Goal: Transaction & Acquisition: Purchase product/service

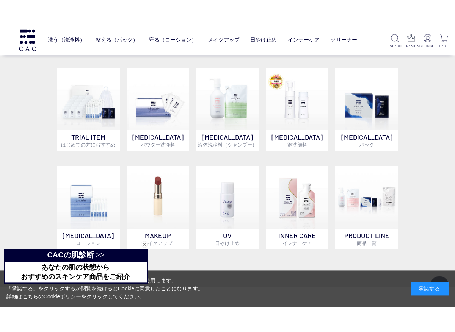
scroll to position [379, 0]
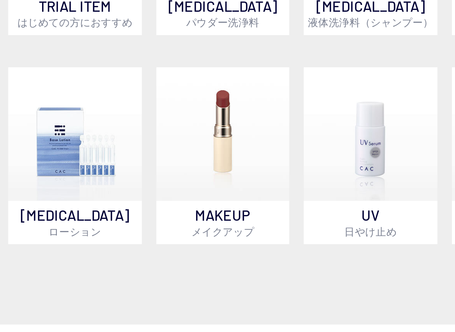
click at [57, 115] on img at bounding box center [88, 146] width 63 height 63
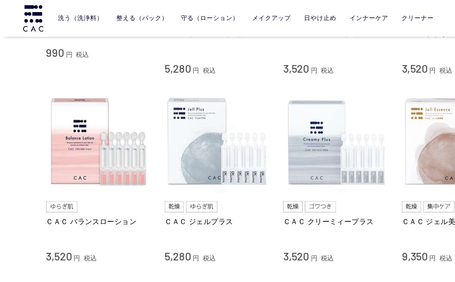
scroll to position [266, 0]
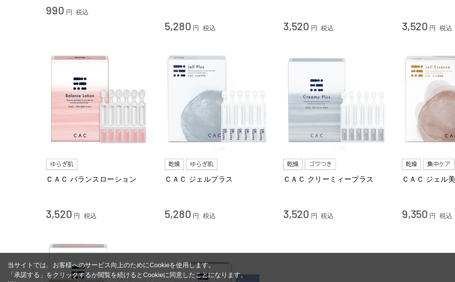
click at [318, 124] on img at bounding box center [276, 119] width 86 height 86
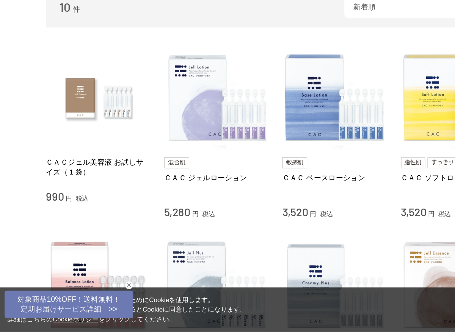
scroll to position [100, 0]
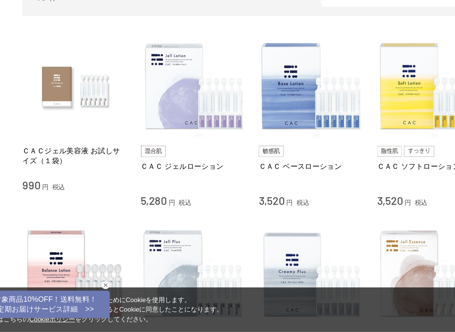
click at [331, 191] on div "ＣＡＣ ソフトローション" at bounding box center [374, 203] width 86 height 24
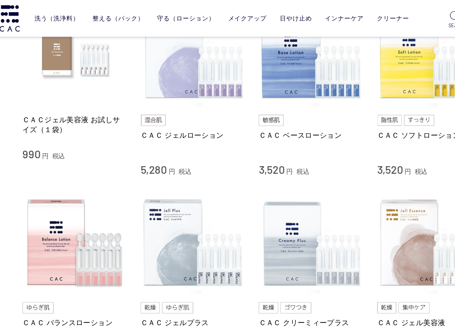
scroll to position [184, 0]
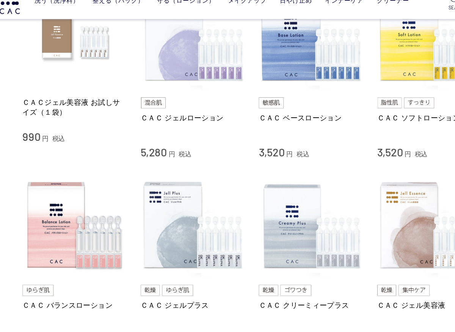
click at [263, 56] on img at bounding box center [276, 46] width 86 height 86
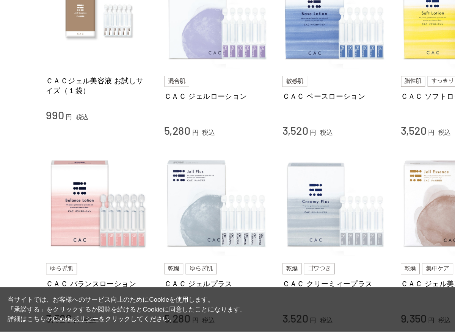
scroll to position [158, 0]
click at [82, 183] on img at bounding box center [81, 226] width 86 height 86
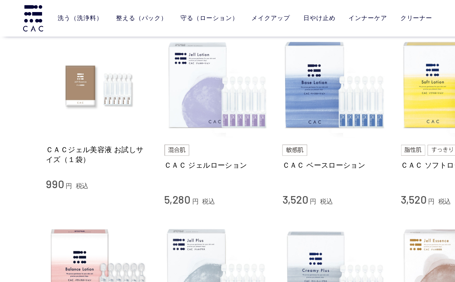
scroll to position [155, 0]
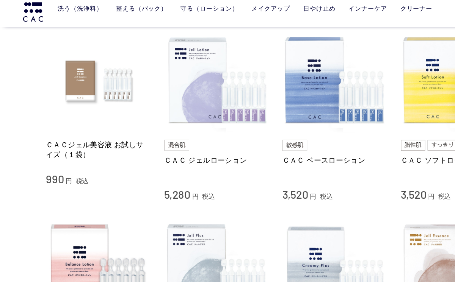
click at [188, 83] on img at bounding box center [179, 74] width 86 height 86
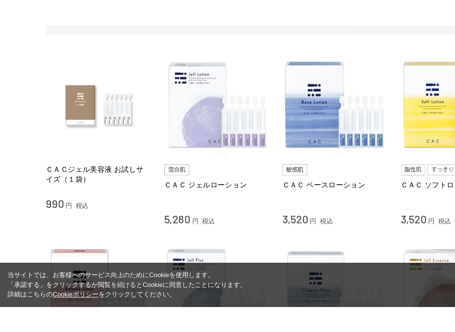
scroll to position [164, 0]
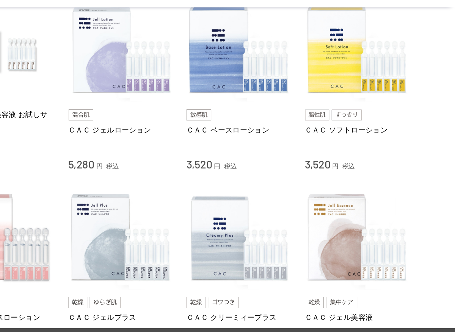
click at [331, 54] on img at bounding box center [374, 66] width 86 height 86
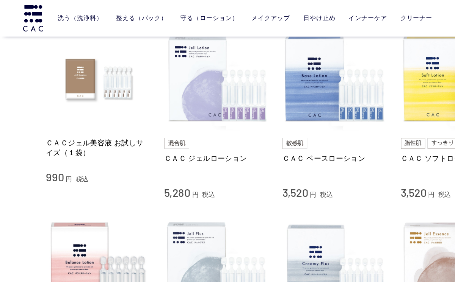
scroll to position [163, 0]
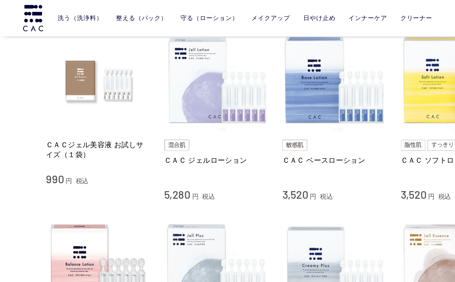
click at [289, 75] on img at bounding box center [276, 66] width 86 height 86
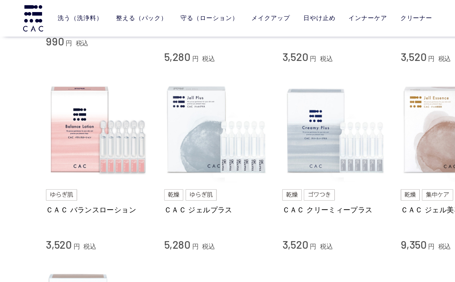
scroll to position [268, 0]
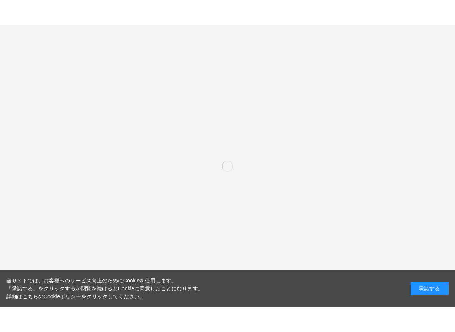
scroll to position [475, 53]
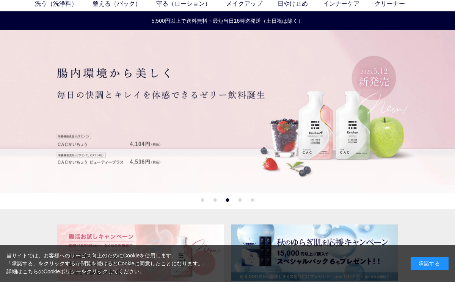
scroll to position [0, 0]
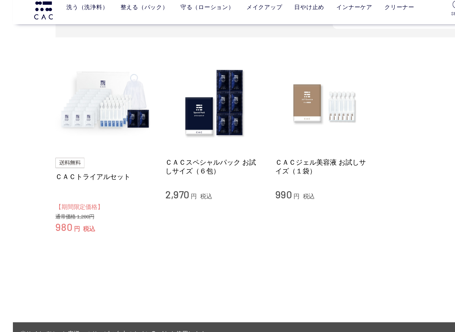
scroll to position [48, 0]
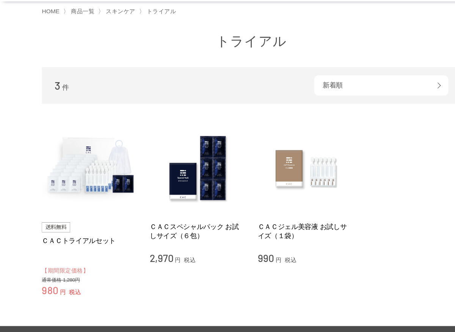
click at [96, 221] on link "ＣＡＣトライアルセット" at bounding box center [81, 219] width 86 height 8
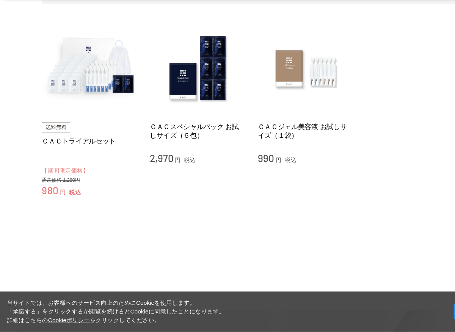
scroll to position [69, 0]
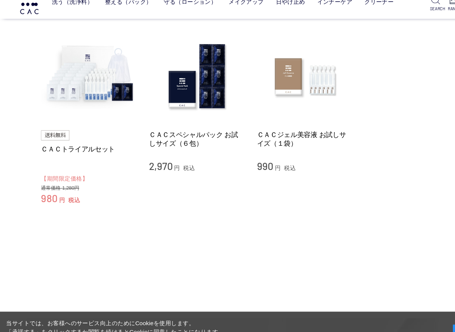
click at [101, 81] on img at bounding box center [81, 82] width 86 height 86
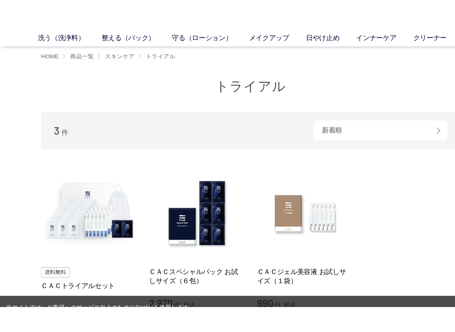
scroll to position [44, 0]
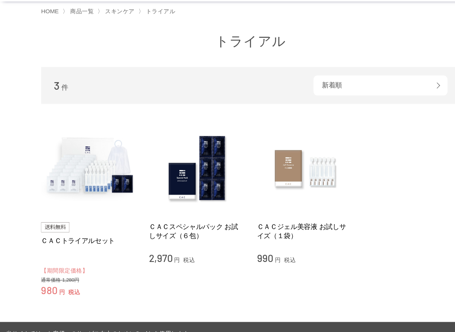
click at [387, 159] on li "ＣＡＣトライアルセット 【期間限定価格】 980 円 税込 通常価格 1,280円 ＣＡＣスペシャルパック お試しサイズ（６包） 2,970 円 税込 ＣＡＣ…" at bounding box center [227, 193] width 379 height 160
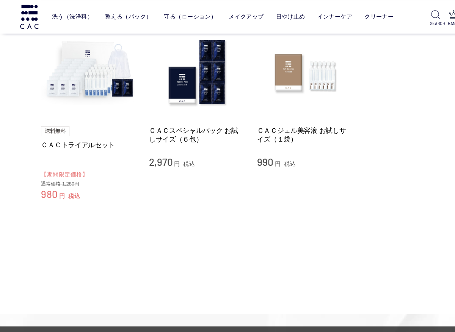
scroll to position [85, 0]
click at [88, 70] on img at bounding box center [81, 66] width 86 height 86
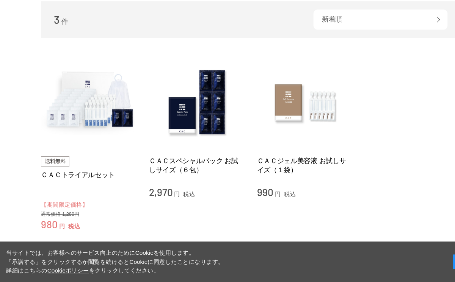
scroll to position [0, 0]
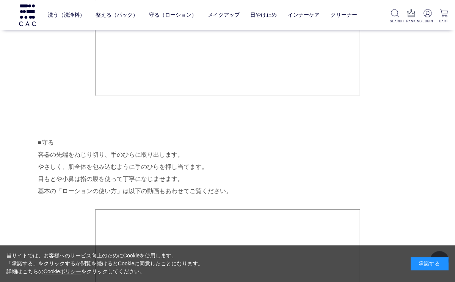
scroll to position [1213, 0]
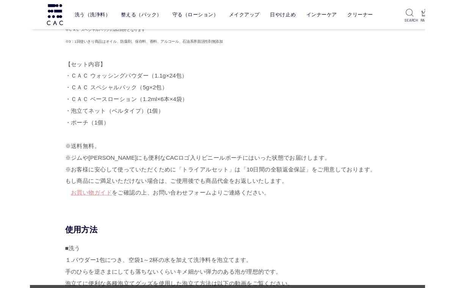
scroll to position [263, 0]
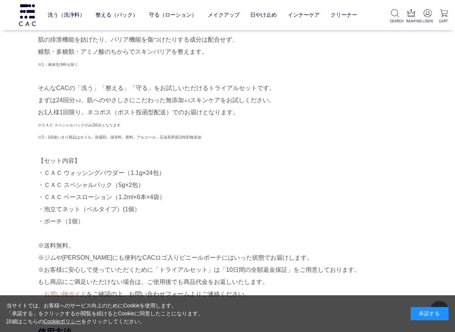
click at [317, 155] on div "肌本来のちからを引き出し、すこやかでうつくしい肌へ導くCAC。 CACの製品はオイル、防腐剤や品質保持成分は完全無添加 ※1 。 肌の排泄機能を妨げたり、バリ…" at bounding box center [227, 154] width 379 height 291
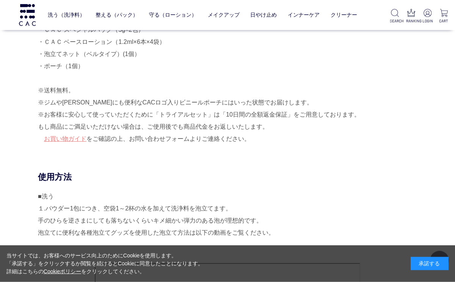
scroll to position [388, 0]
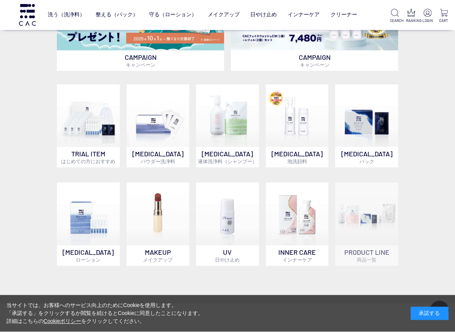
scroll to position [312, 0]
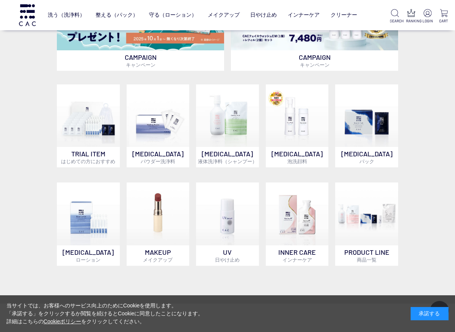
click at [82, 230] on img at bounding box center [88, 214] width 63 height 63
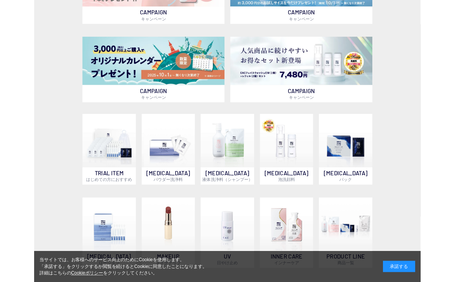
scroll to position [337, 0]
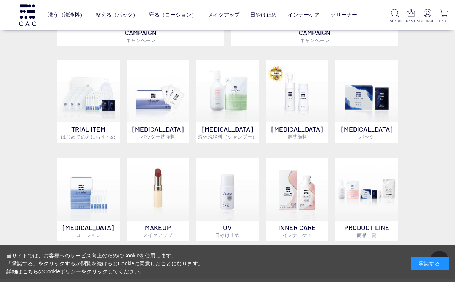
click at [170, 101] on img at bounding box center [158, 91] width 63 height 63
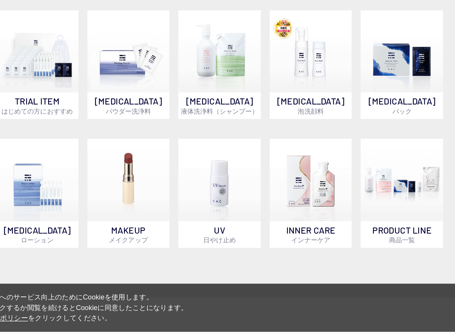
scroll to position [309, 0]
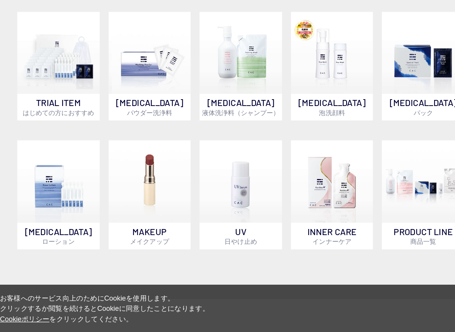
click at [57, 87] on img at bounding box center [88, 118] width 63 height 63
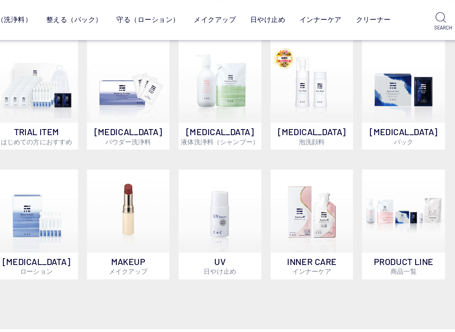
scroll to position [363, 0]
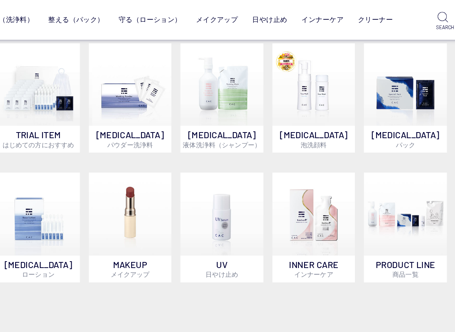
click at [127, 89] on img at bounding box center [158, 64] width 63 height 63
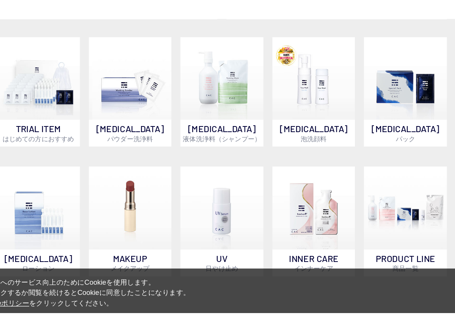
scroll to position [354, 0]
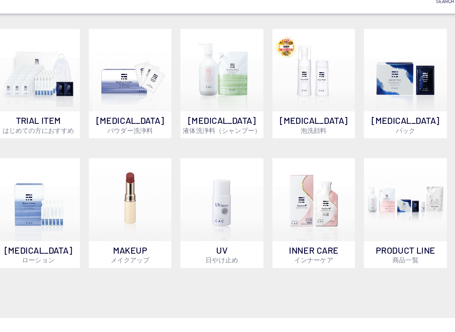
click at [57, 169] on img at bounding box center [88, 171] width 63 height 63
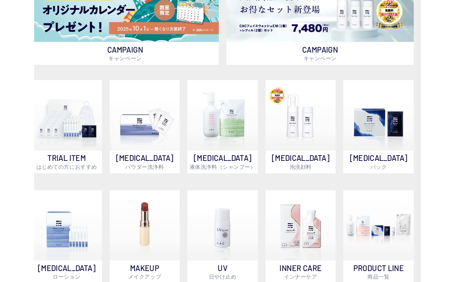
scroll to position [325, 0]
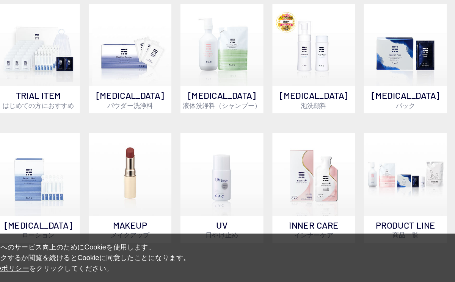
click at [57, 169] on img at bounding box center [88, 200] width 63 height 63
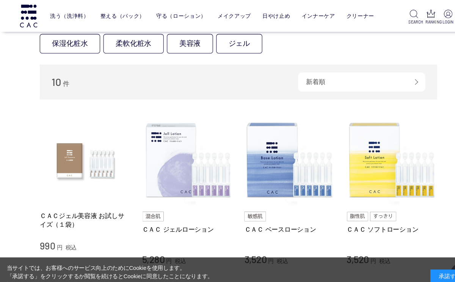
scroll to position [69, 0]
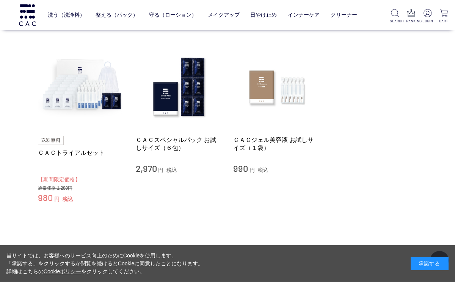
scroll to position [65, 0]
click at [282, 98] on img at bounding box center [276, 86] width 86 height 86
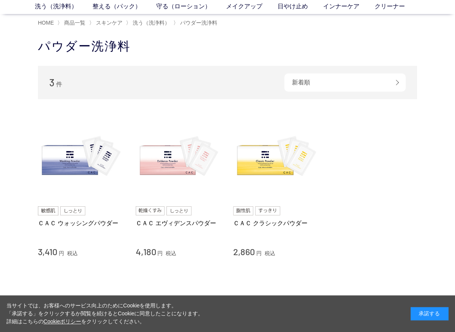
scroll to position [36, 0]
click at [80, 162] on img at bounding box center [81, 157] width 86 height 86
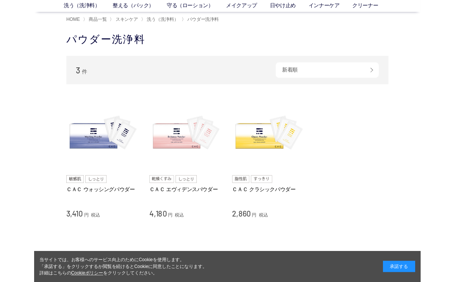
scroll to position [60, 0]
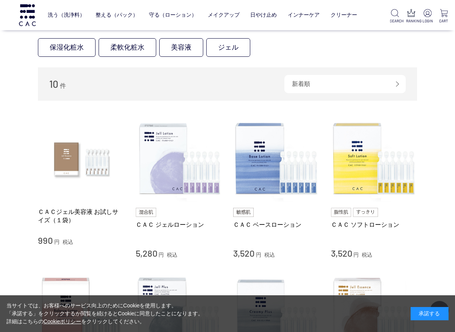
scroll to position [70, 0]
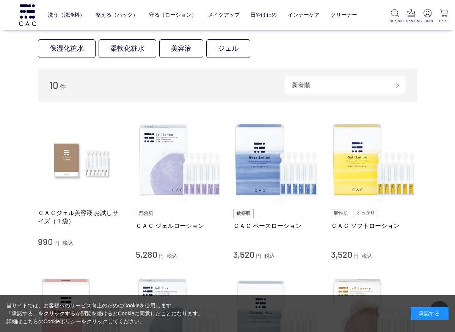
click at [431, 104] on div "買い物かご 買い物かご内の商品 買い物かごは空です... カテゴリから探す 商品一覧 スキンケア 洗う（洗浄料） 整える（パック） 守る（ローション） 保湿化…" at bounding box center [227, 293] width 455 height 692
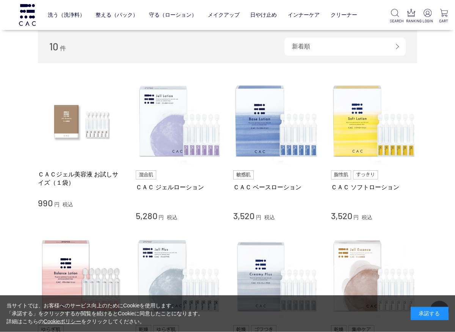
scroll to position [108, 0]
click at [280, 131] on img at bounding box center [276, 121] width 86 height 86
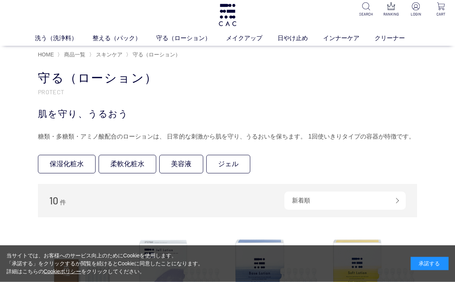
scroll to position [0, 0]
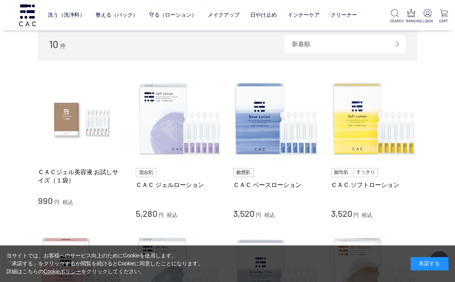
scroll to position [110, 0]
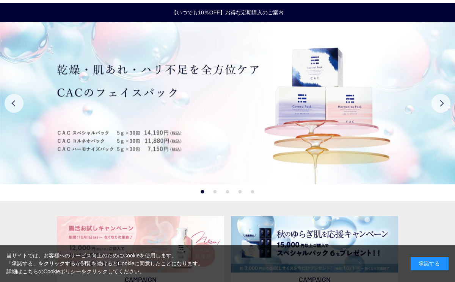
scroll to position [44, 0]
